Goal: Task Accomplishment & Management: Manage account settings

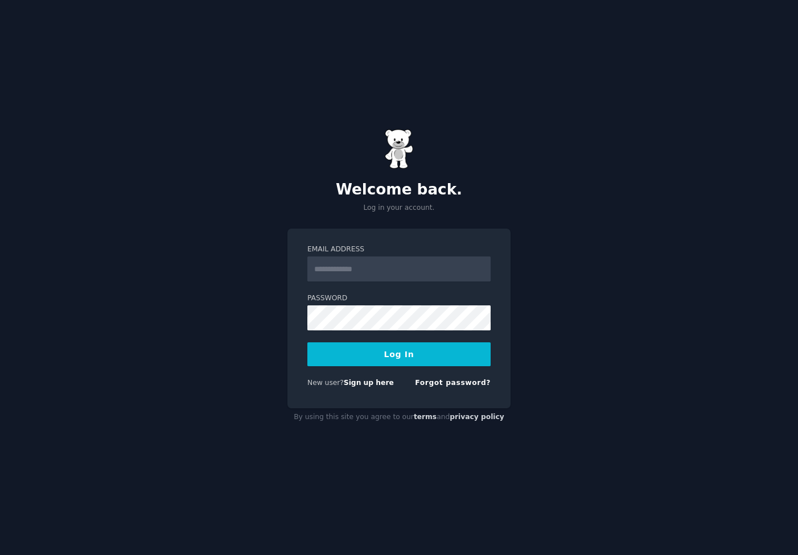
click at [368, 271] on input "Email Address" at bounding box center [398, 269] width 183 height 25
type input "**********"
click at [377, 360] on button "Log In" at bounding box center [398, 355] width 183 height 24
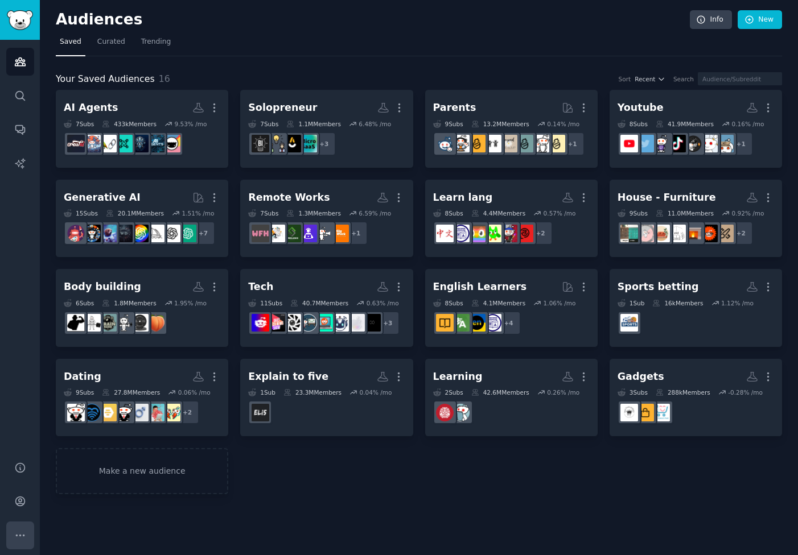
click at [21, 537] on icon "Sidebar" at bounding box center [20, 536] width 12 height 12
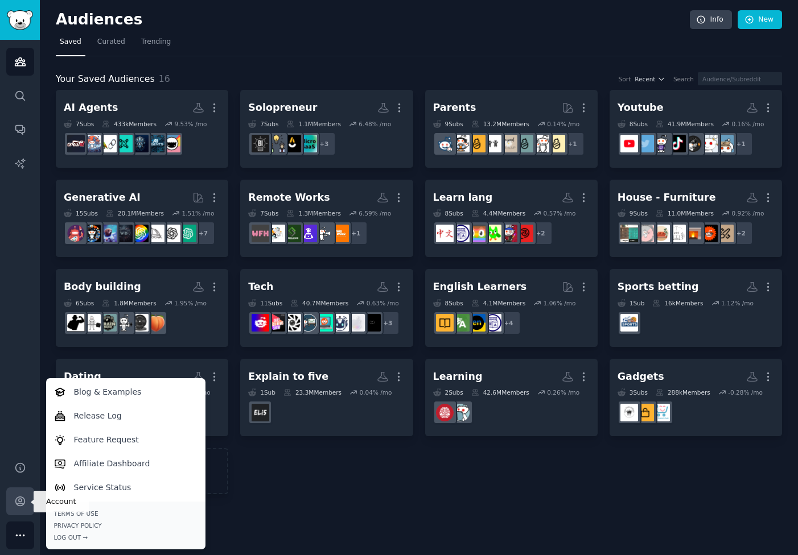
click at [26, 503] on link "Account" at bounding box center [20, 502] width 28 height 28
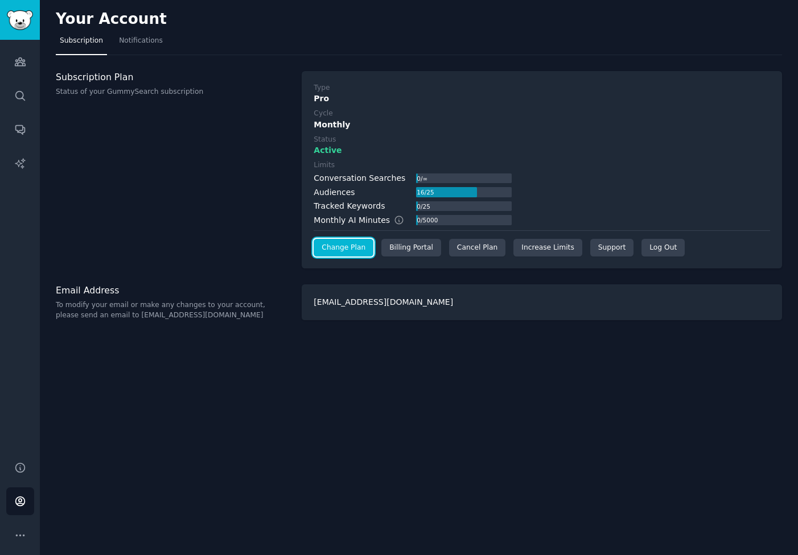
click at [339, 246] on link "Change Plan" at bounding box center [344, 248] width 60 height 18
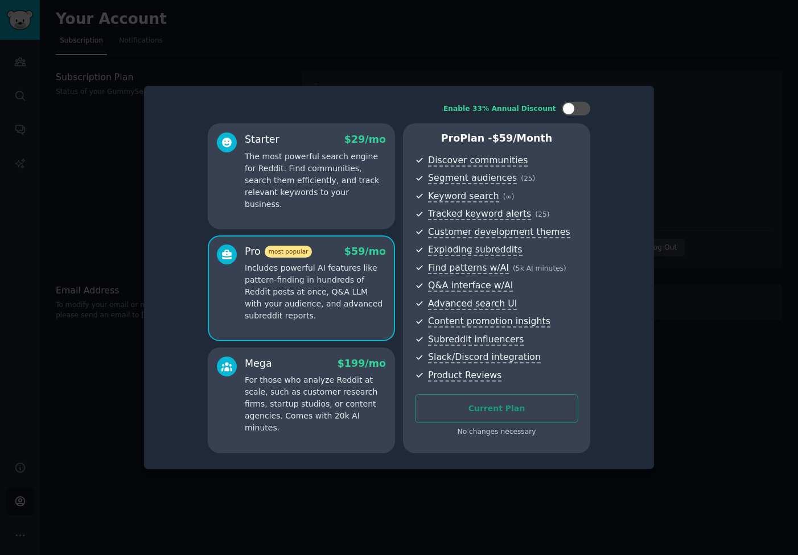
click at [474, 449] on div "Pro Plan - $ 59 /month Discover communities Segment audiences ( 25 ) Keyword se…" at bounding box center [496, 289] width 187 height 330
click at [334, 68] on div at bounding box center [399, 277] width 798 height 555
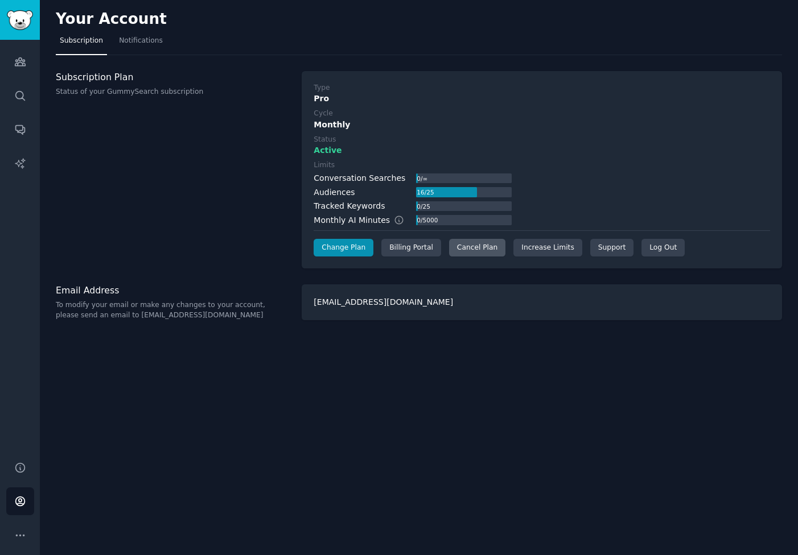
click at [455, 251] on div "Cancel Plan" at bounding box center [477, 248] width 56 height 18
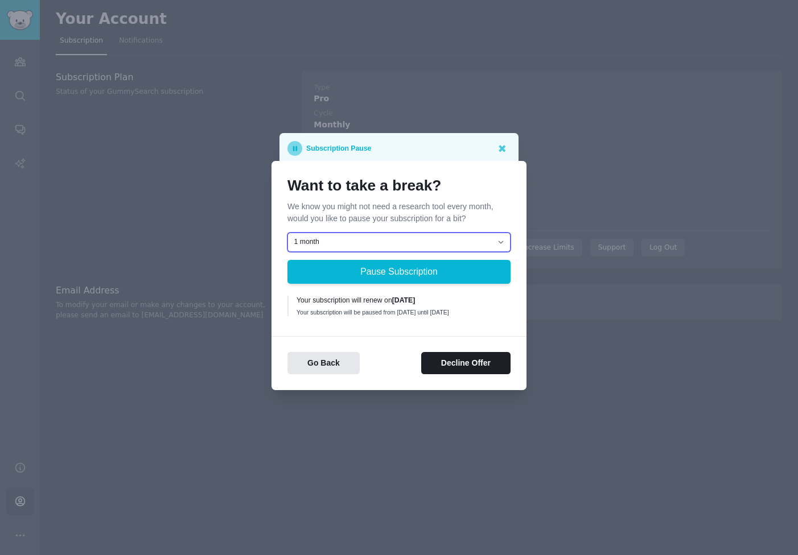
click at [429, 240] on select "1 month 2 months 3 months Choose a custom date to resume" at bounding box center [398, 242] width 223 height 19
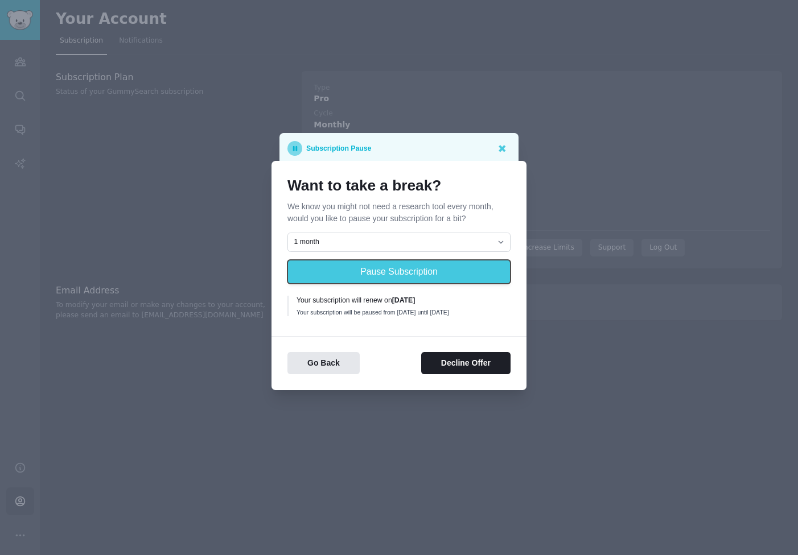
click at [429, 269] on button "Pause Subscription" at bounding box center [398, 272] width 223 height 24
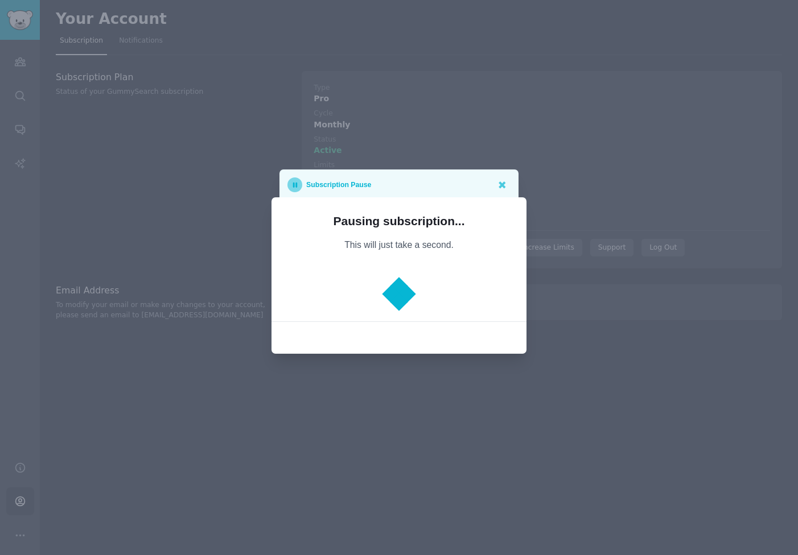
click at [424, 287] on div at bounding box center [398, 294] width 223 height 23
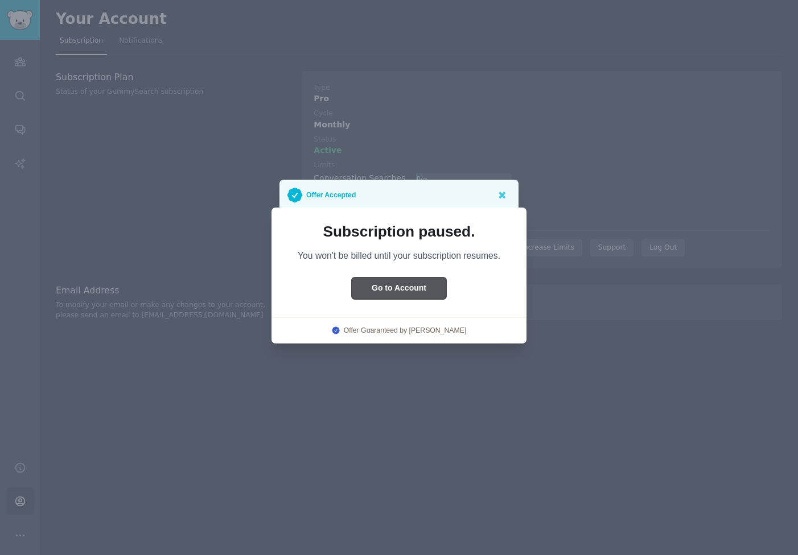
click at [405, 295] on button "Go to Account" at bounding box center [399, 289] width 94 height 22
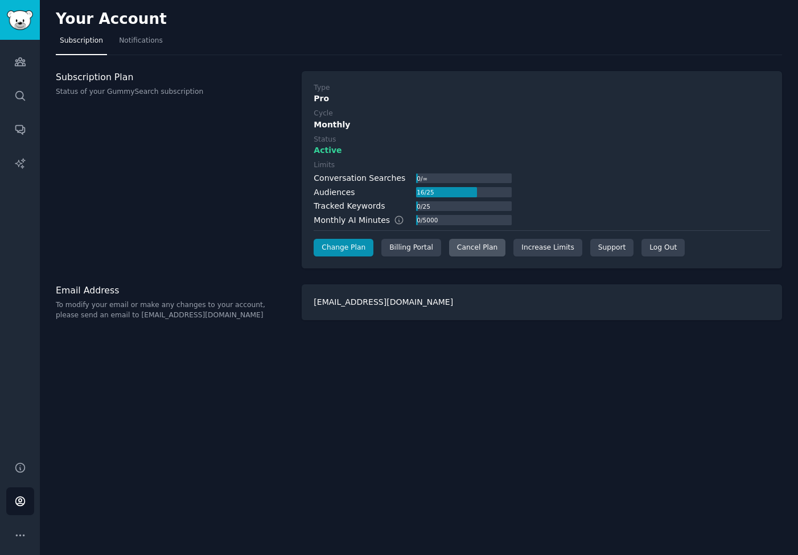
click at [476, 249] on div "Cancel Plan" at bounding box center [477, 248] width 56 height 18
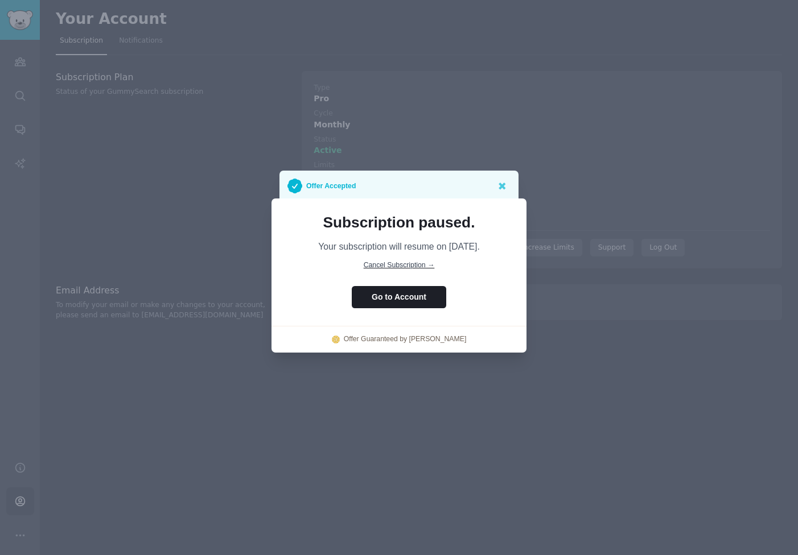
click at [420, 264] on span "Cancel Subscription →" at bounding box center [399, 265] width 71 height 8
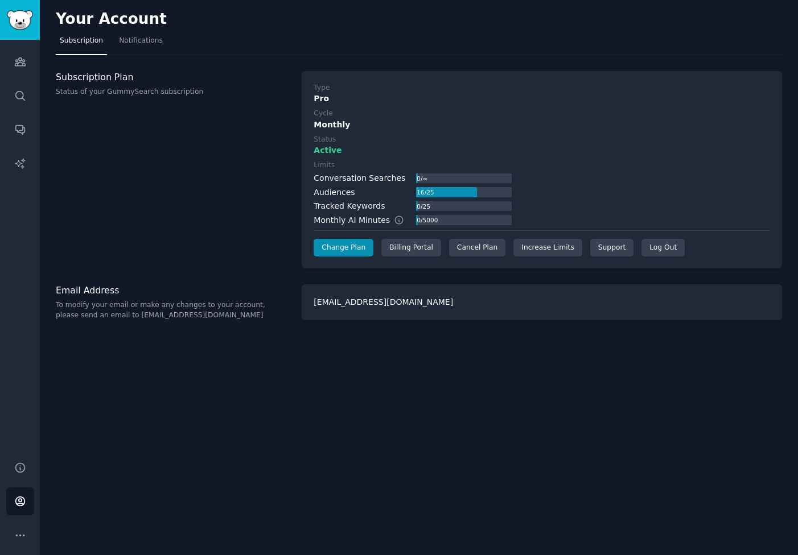
click at [271, 254] on div "Subscription Plan Status of your GummySearch subscription" at bounding box center [173, 170] width 234 height 198
click at [267, 205] on div "Subscription Plan Status of your GummySearch subscription" at bounding box center [173, 170] width 234 height 198
click at [476, 248] on div "Cancel Plan" at bounding box center [477, 248] width 56 height 18
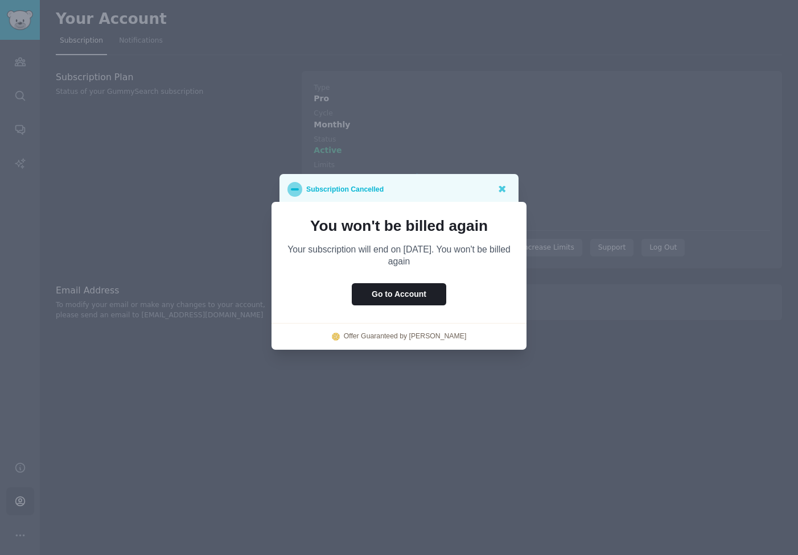
click at [606, 351] on div at bounding box center [399, 277] width 798 height 555
